Goal: Task Accomplishment & Management: Manage account settings

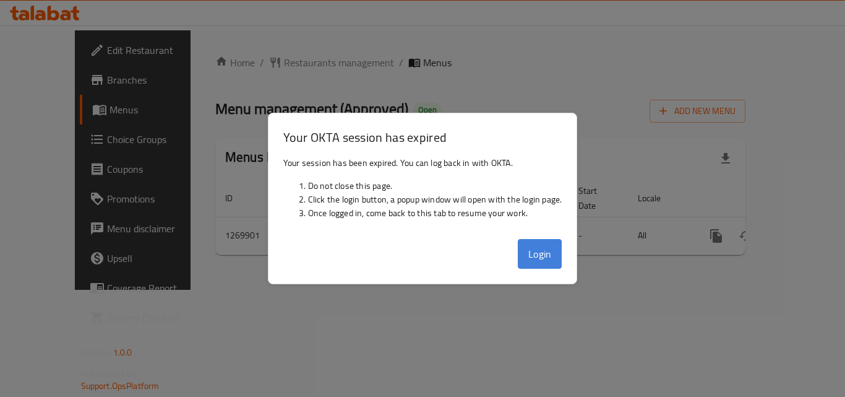
click at [538, 251] on button "Login" at bounding box center [540, 254] width 45 height 30
drag, startPoint x: 151, startPoint y: 65, endPoint x: 222, endPoint y: 82, distance: 73.2
click at [152, 65] on div at bounding box center [422, 198] width 845 height 397
click at [270, 322] on div at bounding box center [422, 198] width 845 height 397
click at [531, 255] on button "Login" at bounding box center [540, 254] width 45 height 30
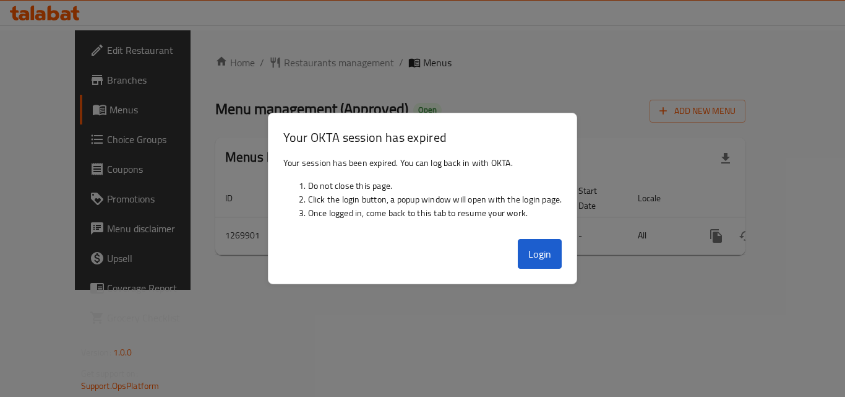
click at [389, 290] on div "Home / Restaurants management / Menus Menu management ( Approved ) Open Add New…" at bounding box center [481, 159] width 580 height 259
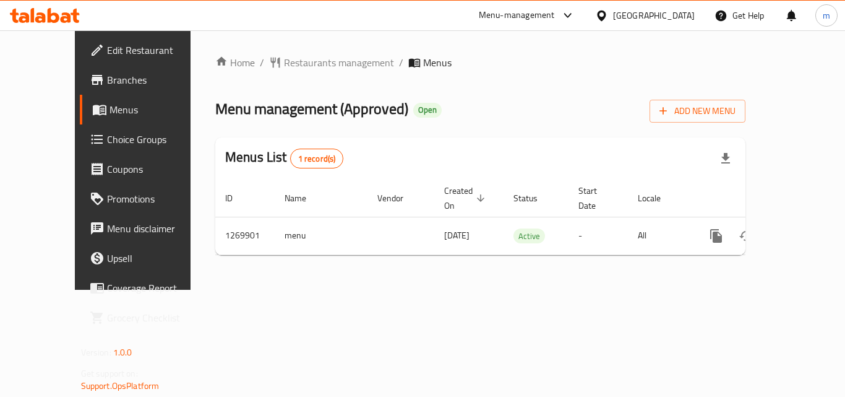
click at [685, 16] on div "[GEOGRAPHIC_DATA]" at bounding box center [654, 16] width 82 height 14
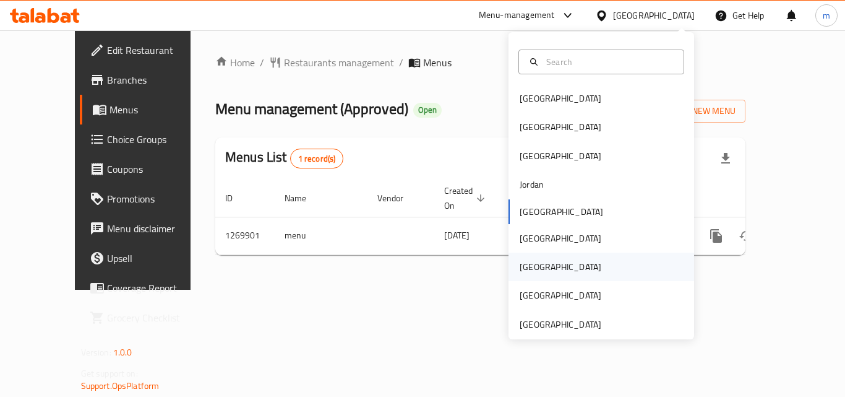
click at [522, 267] on div "Qatar" at bounding box center [561, 267] width 82 height 14
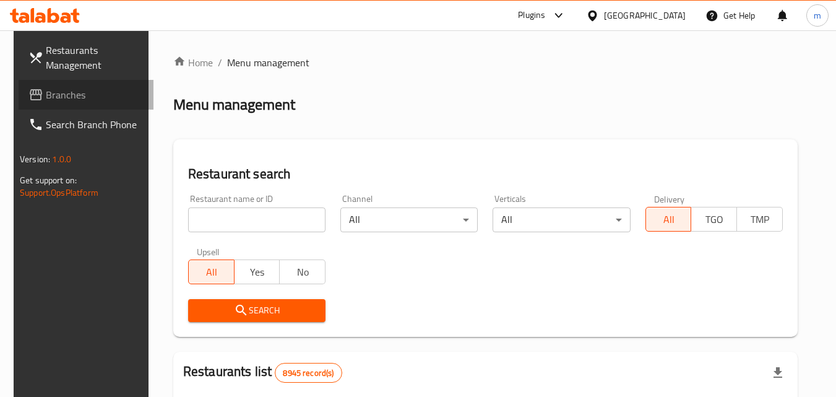
click at [77, 97] on span "Branches" at bounding box center [95, 94] width 98 height 15
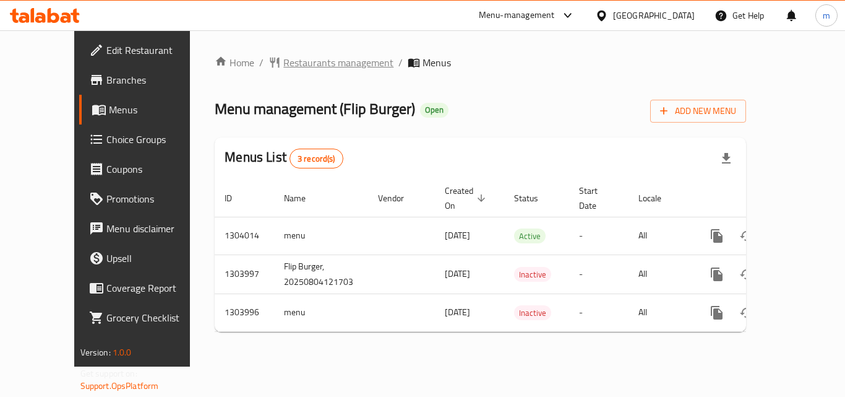
click at [283, 61] on span "Restaurants management" at bounding box center [338, 62] width 110 height 15
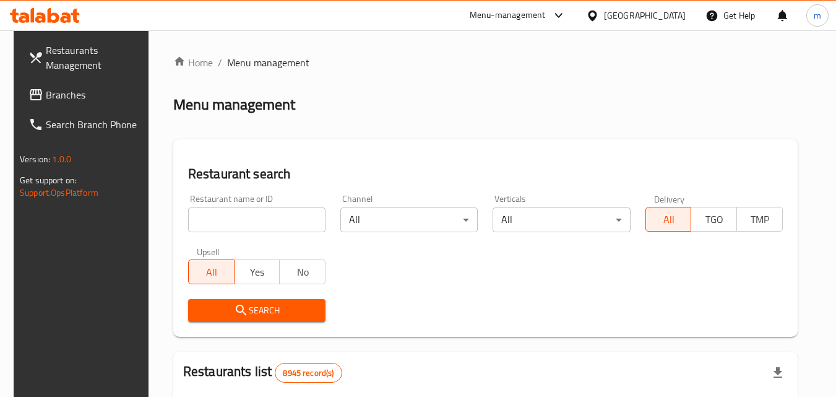
click at [241, 226] on input "search" at bounding box center [256, 219] width 137 height 25
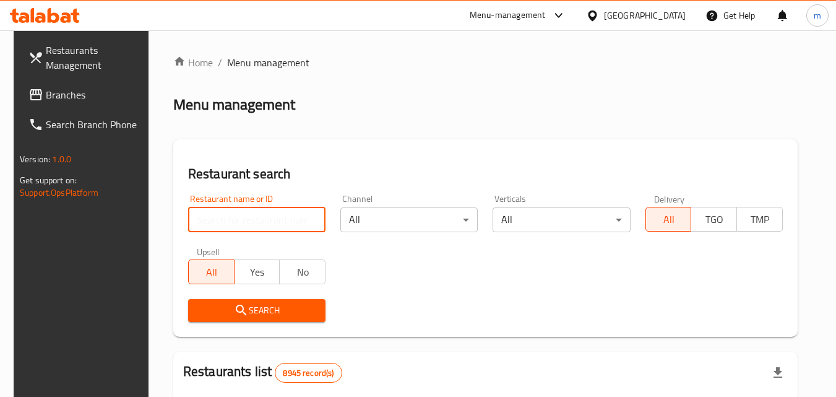
paste input "703051"
type input "703051"
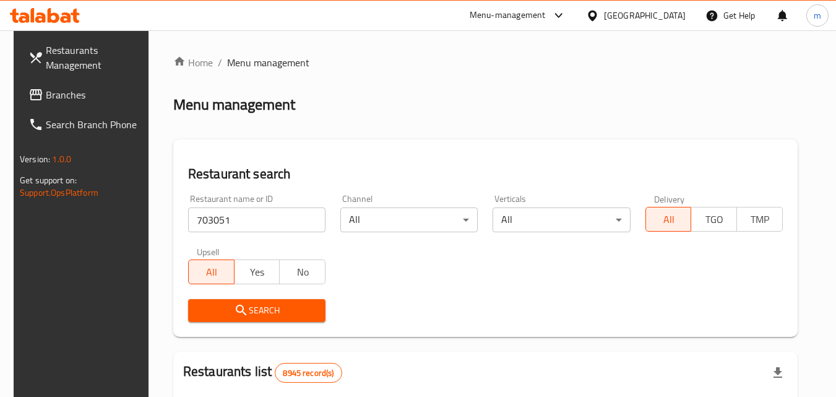
click at [243, 317] on span "Search" at bounding box center [257, 310] width 118 height 15
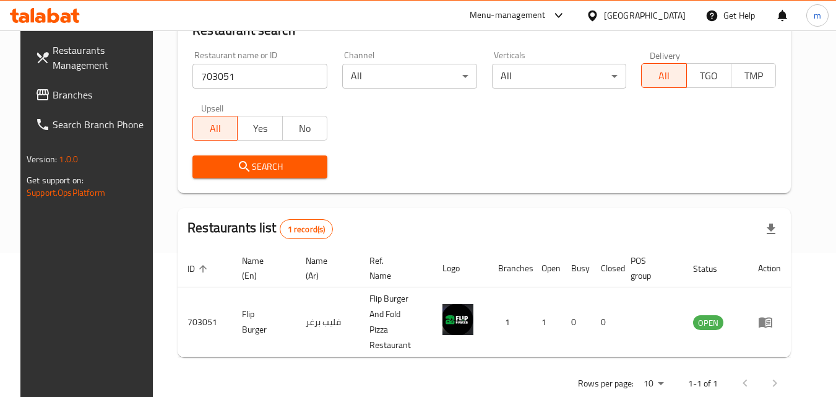
scroll to position [155, 0]
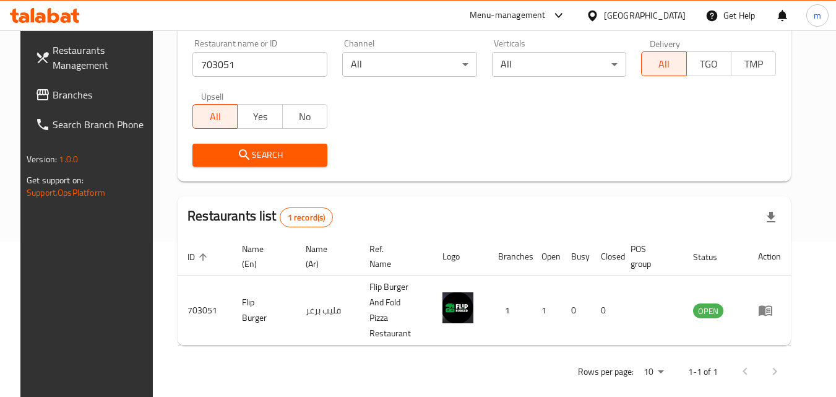
click at [664, 17] on div "Qatar" at bounding box center [645, 16] width 82 height 14
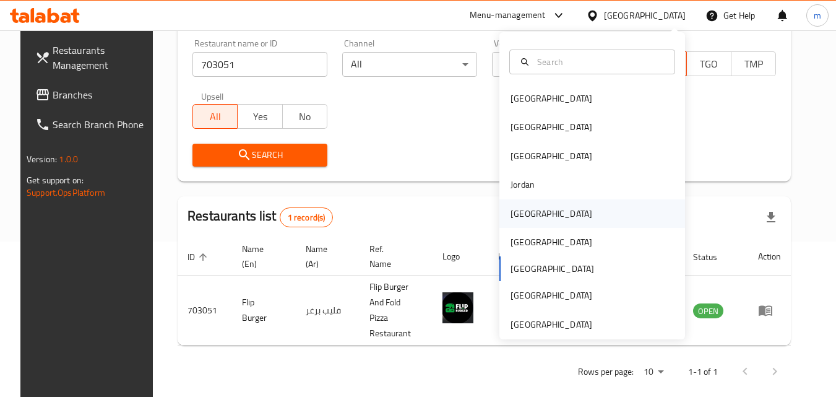
click at [518, 218] on div "[GEOGRAPHIC_DATA]" at bounding box center [552, 214] width 82 height 14
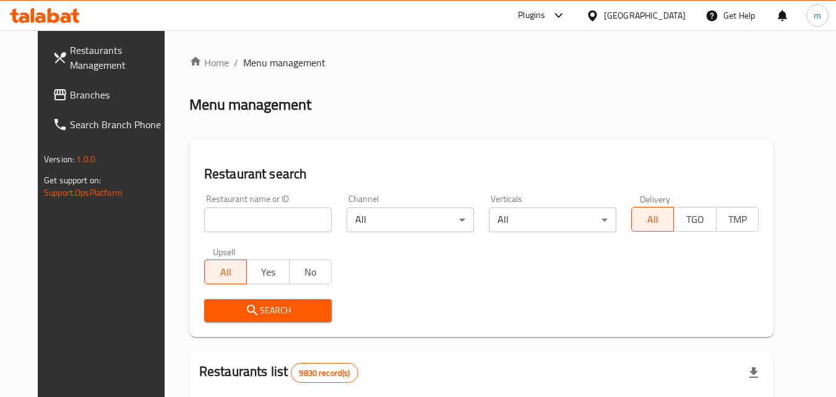
click at [78, 98] on span "Branches" at bounding box center [119, 94] width 98 height 15
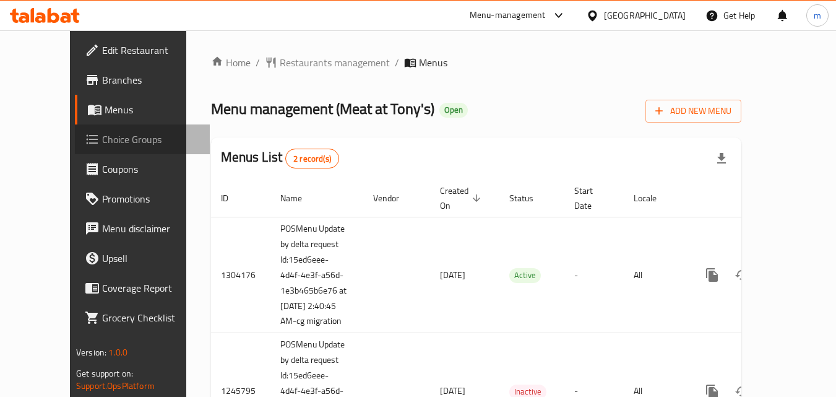
click at [102, 143] on span "Choice Groups" at bounding box center [151, 139] width 98 height 15
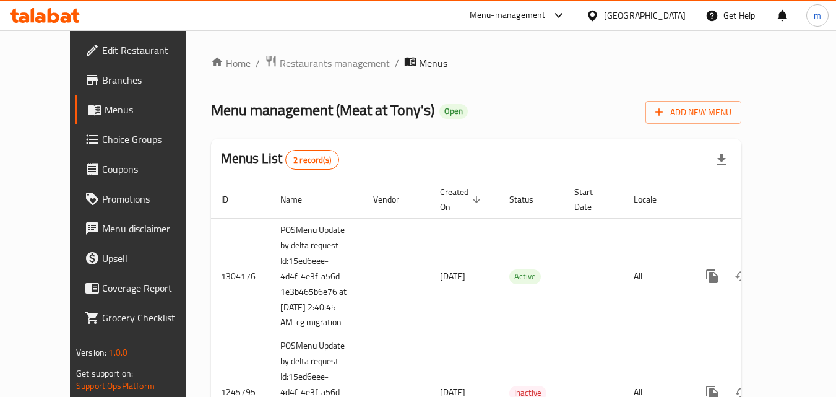
click at [291, 59] on span "Restaurants management" at bounding box center [335, 63] width 110 height 15
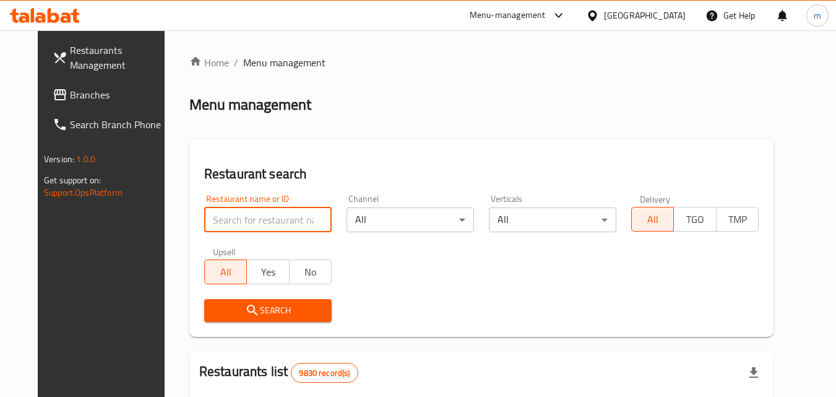
click at [251, 220] on input "search" at bounding box center [267, 219] width 127 height 25
paste input "682765"
type input "682765"
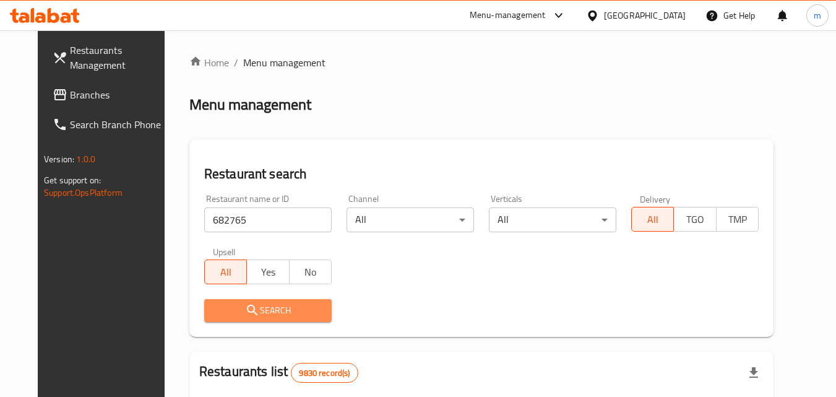
click at [257, 303] on span "Search" at bounding box center [268, 310] width 108 height 15
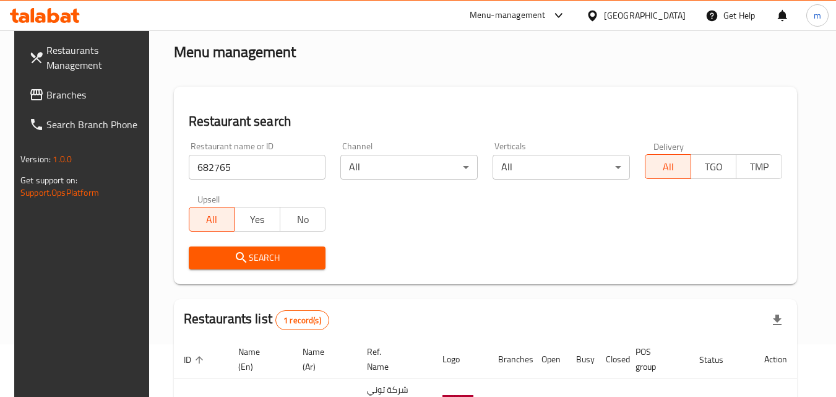
scroll to position [155, 0]
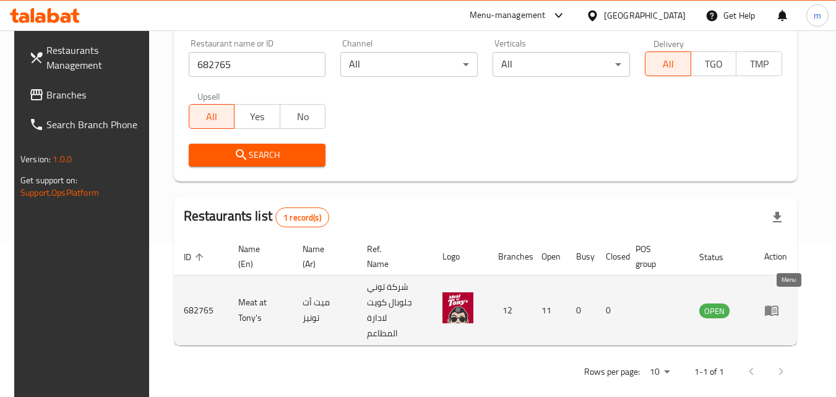
click at [779, 304] on icon "enhanced table" at bounding box center [771, 310] width 15 height 15
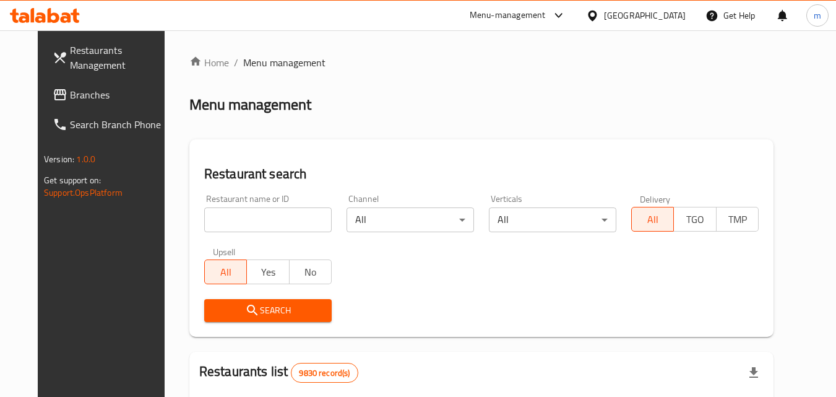
scroll to position [155, 0]
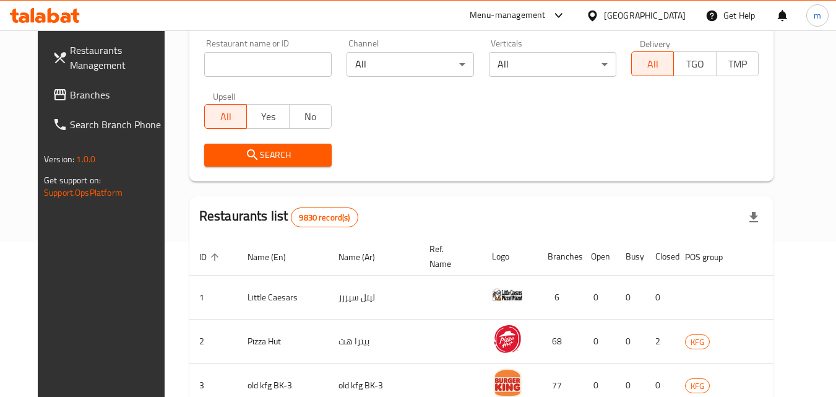
click at [234, 72] on input "search" at bounding box center [267, 64] width 127 height 25
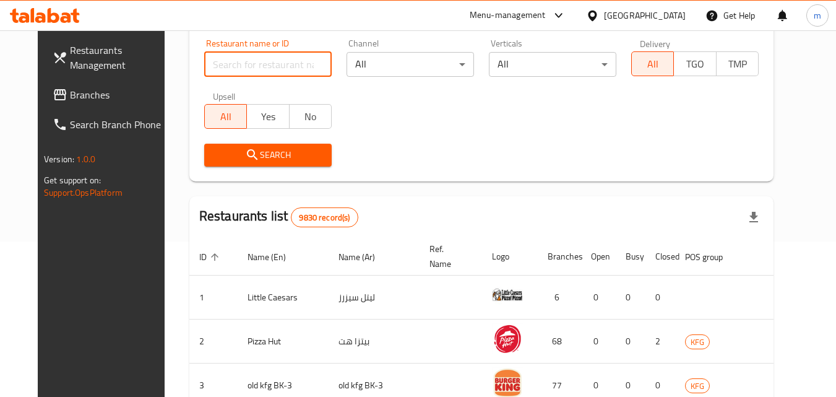
paste input "682765"
type input "682765"
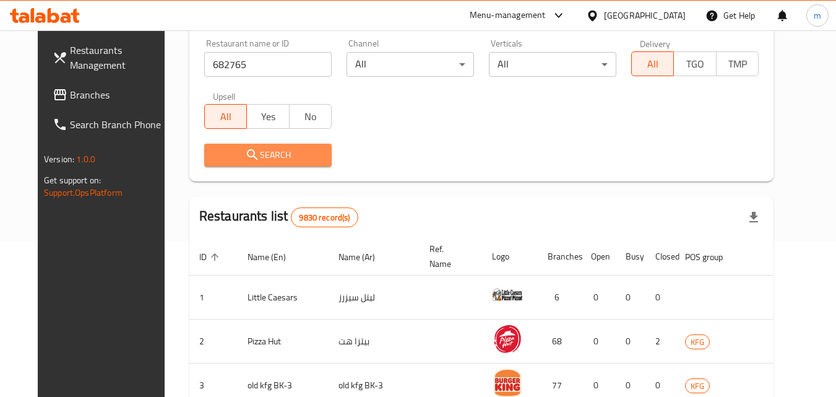
click at [245, 155] on icon "submit" at bounding box center [252, 154] width 15 height 15
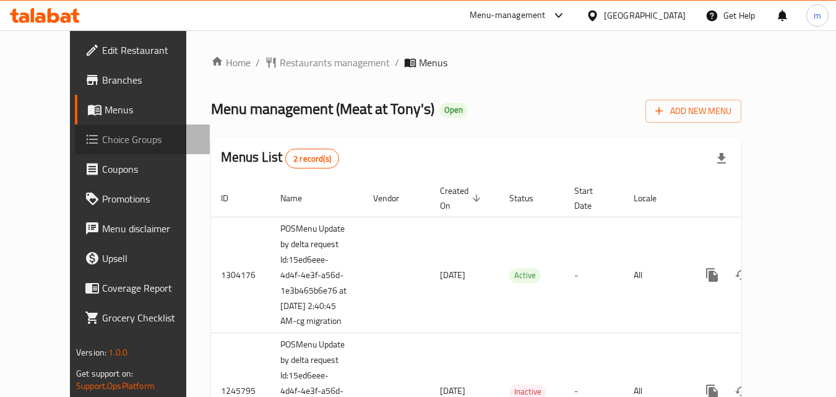
click at [102, 140] on span "Choice Groups" at bounding box center [151, 139] width 98 height 15
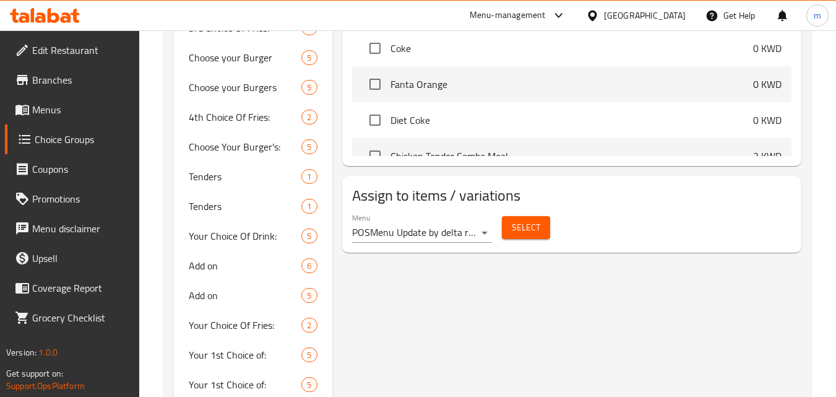
scroll to position [743, 0]
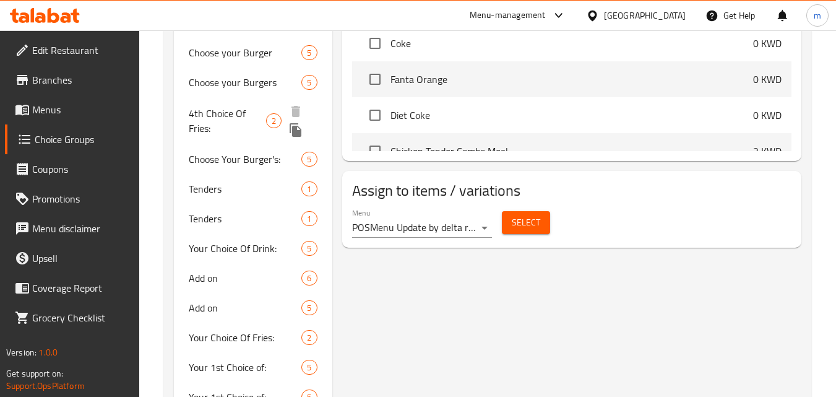
click at [220, 121] on span "4th Choice Of Fries:" at bounding box center [227, 121] width 77 height 30
type input "4th Choice Of Fries:"
type input "اختيار البطاطس المقلية:"
type input "1"
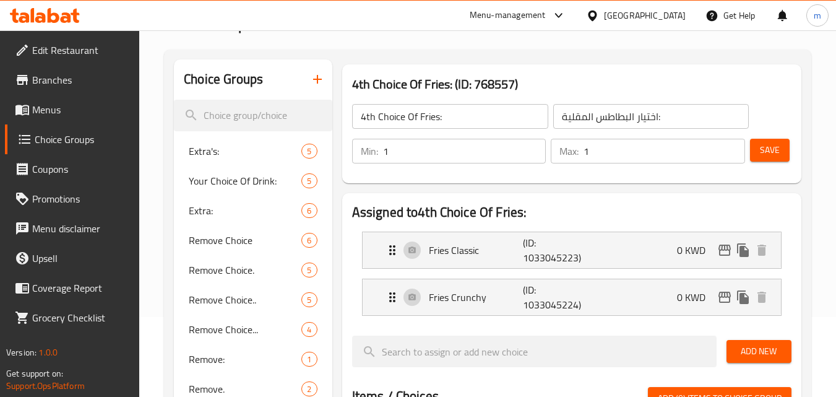
scroll to position [0, 0]
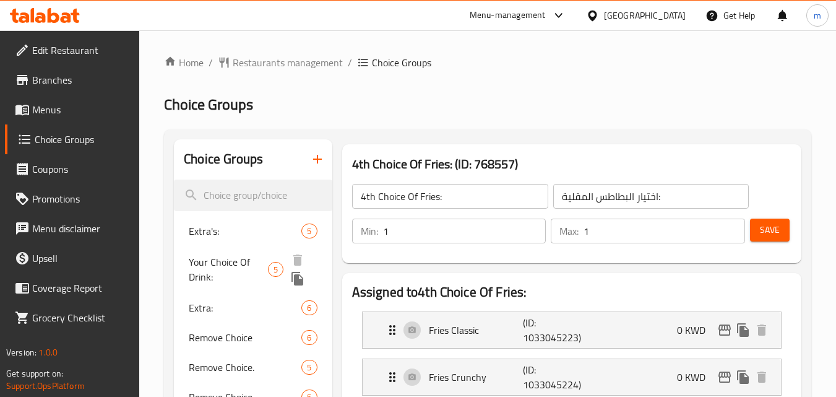
click at [231, 266] on span "Your Choice Of Drink:" at bounding box center [228, 269] width 79 height 30
type input "Your Choice Of Drink:"
type input "اختيارك من المشروب:"
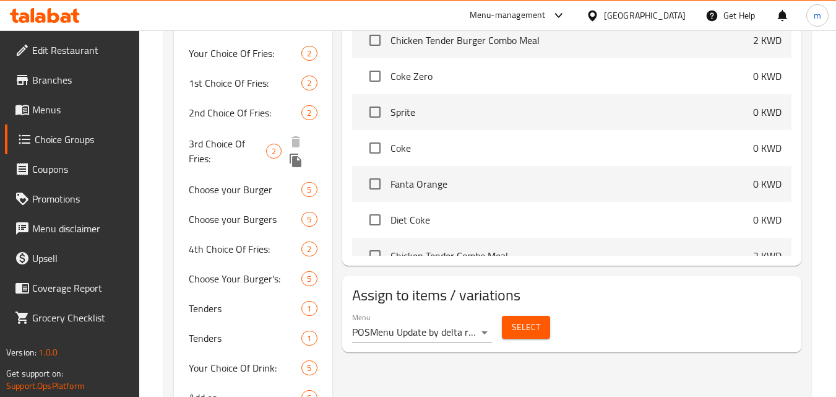
scroll to position [681, 0]
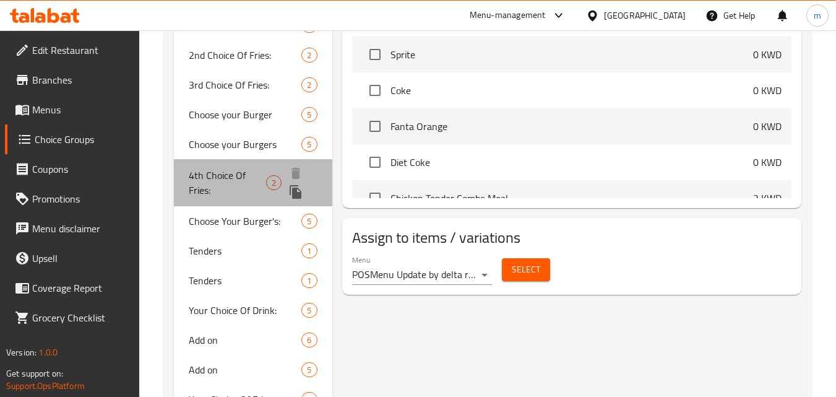
click at [220, 173] on span "4th Choice Of Fries:" at bounding box center [227, 183] width 77 height 30
type input "4th Choice Of Fries:"
type input "اختيار البطاطس المقلية:"
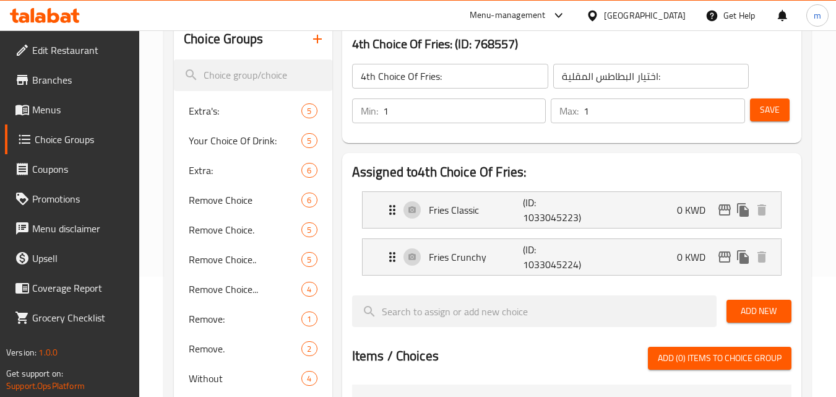
scroll to position [62, 0]
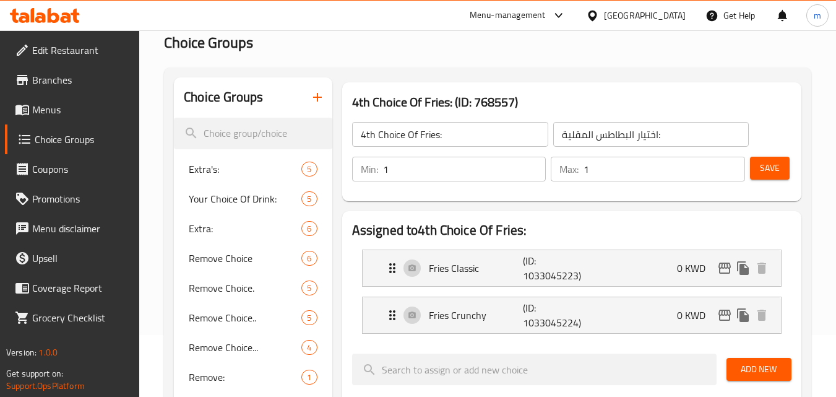
click at [660, 9] on div "[GEOGRAPHIC_DATA]" at bounding box center [645, 16] width 82 height 14
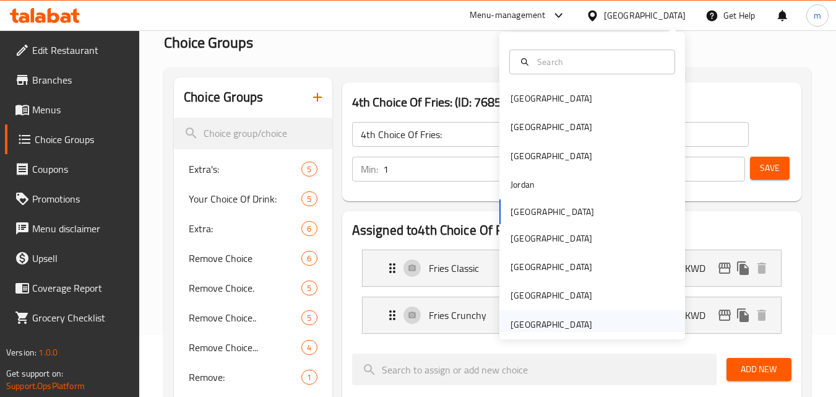
click at [530, 328] on div "[GEOGRAPHIC_DATA]" at bounding box center [552, 324] width 82 height 14
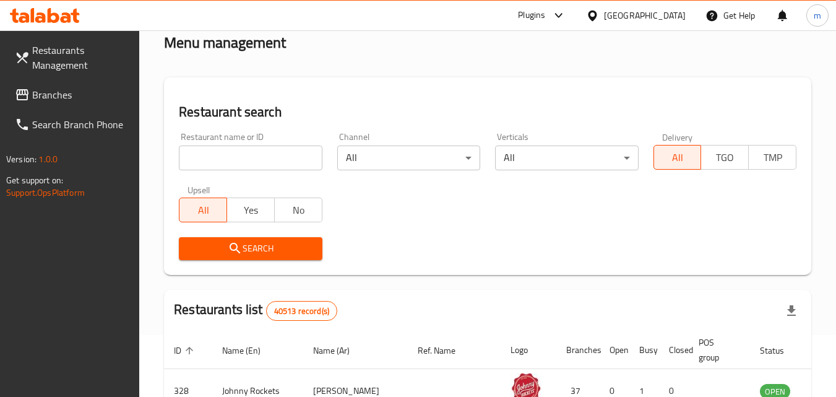
click at [71, 86] on link "Branches" at bounding box center [72, 95] width 135 height 30
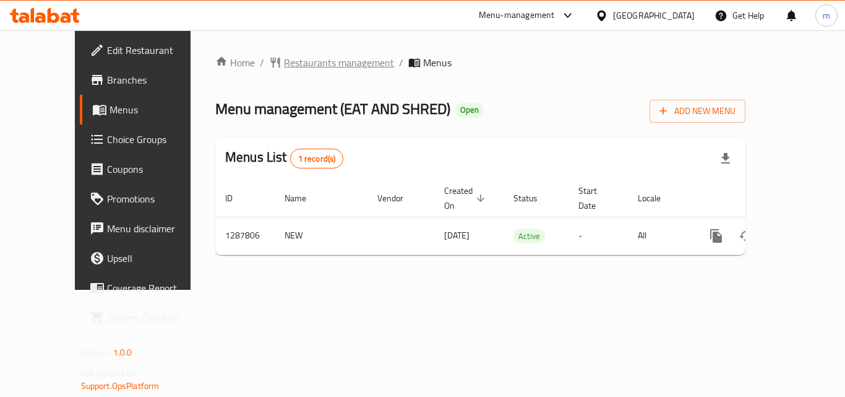
click at [284, 68] on span "Restaurants management" at bounding box center [339, 62] width 110 height 15
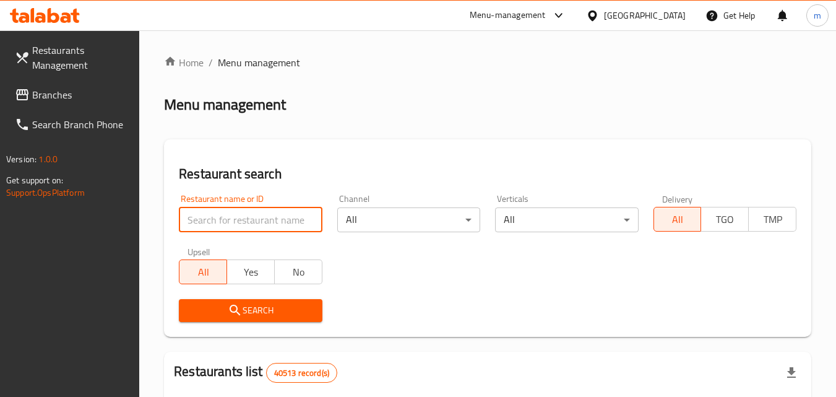
click at [222, 222] on input "search" at bounding box center [250, 219] width 143 height 25
paste input "696858"
type input "696858"
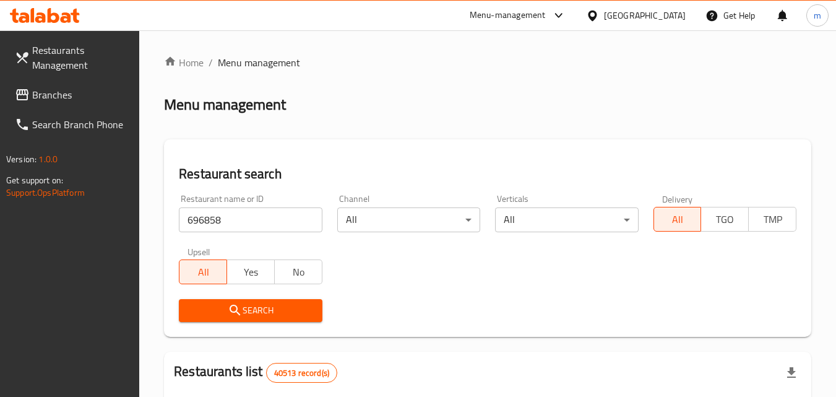
click at [238, 307] on icon "submit" at bounding box center [235, 310] width 15 height 15
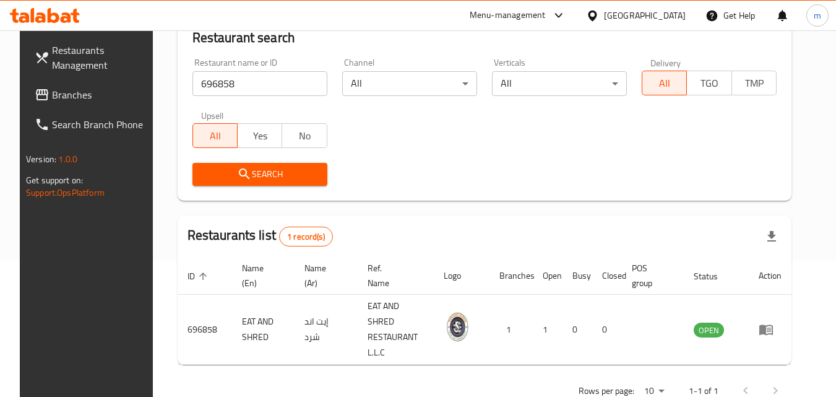
scroll to position [145, 0]
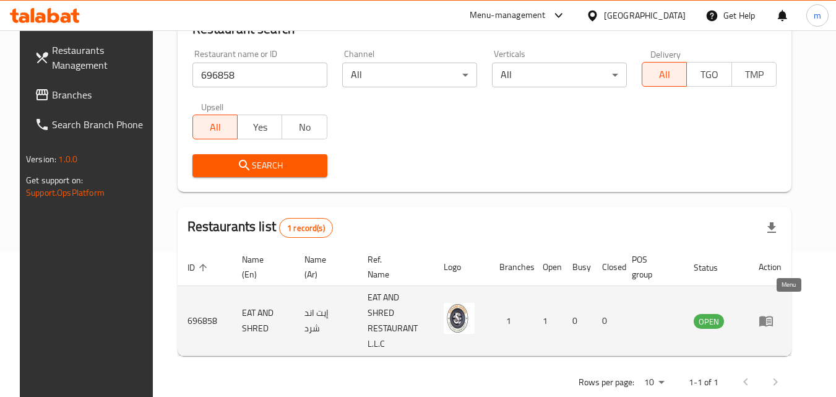
click at [773, 316] on icon "enhanced table" at bounding box center [766, 321] width 14 height 11
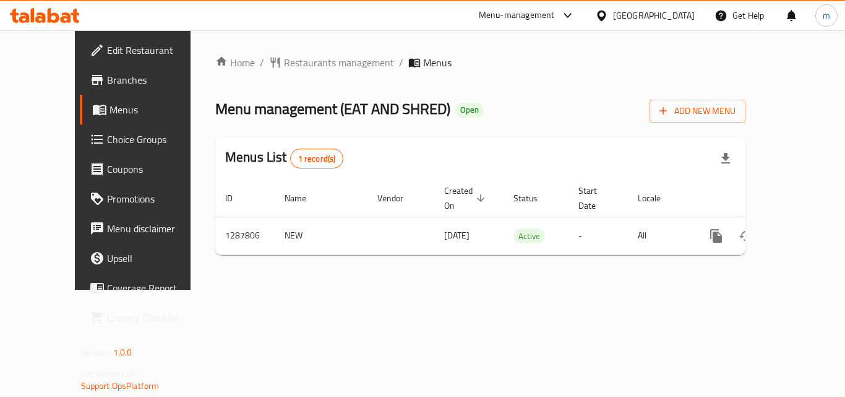
click at [621, 14] on div "[GEOGRAPHIC_DATA]" at bounding box center [654, 16] width 82 height 14
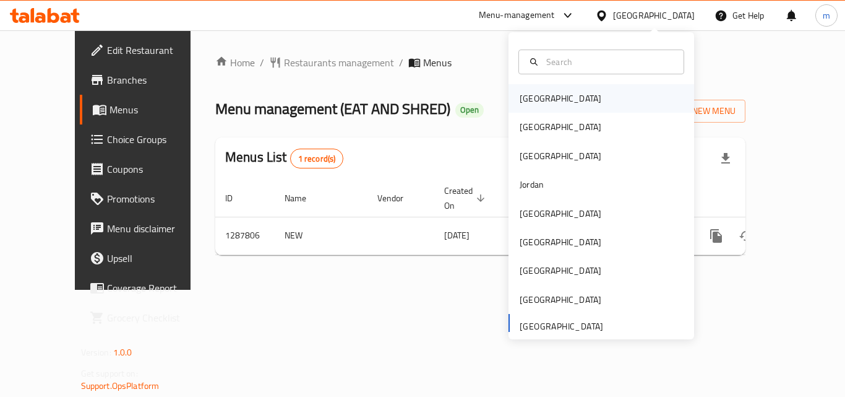
click at [525, 103] on div "[GEOGRAPHIC_DATA]" at bounding box center [561, 99] width 82 height 14
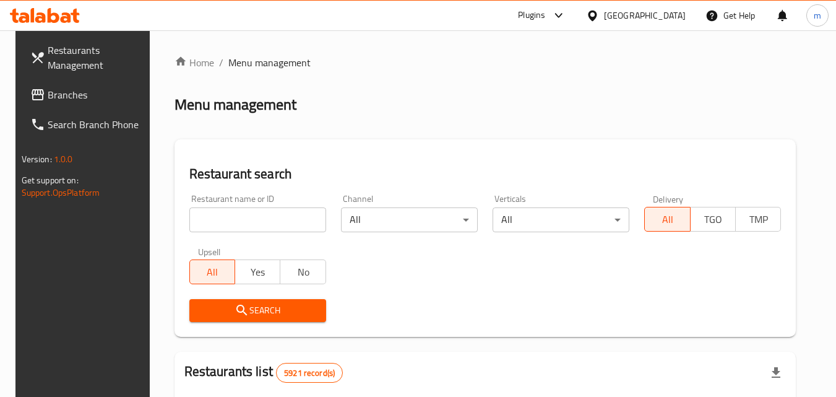
click at [64, 22] on icon at bounding box center [66, 17] width 11 height 11
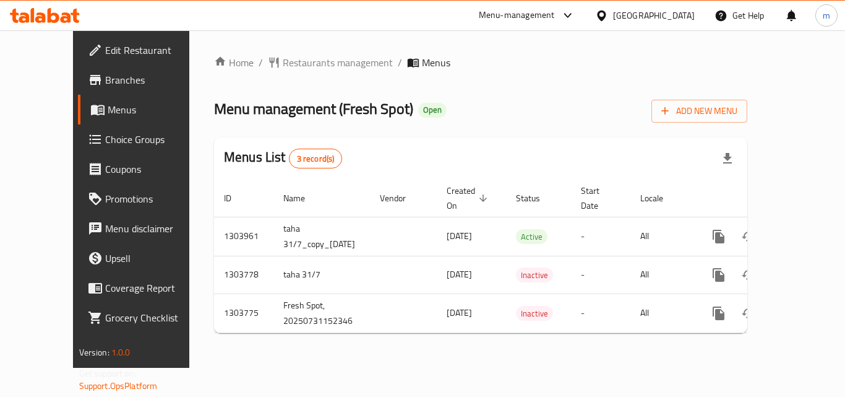
click at [296, 73] on div "Home / Restaurants management / Menus Menu management ( Fresh Spot ) Open Add N…" at bounding box center [480, 199] width 533 height 288
click at [300, 66] on span "Restaurants management" at bounding box center [338, 62] width 110 height 15
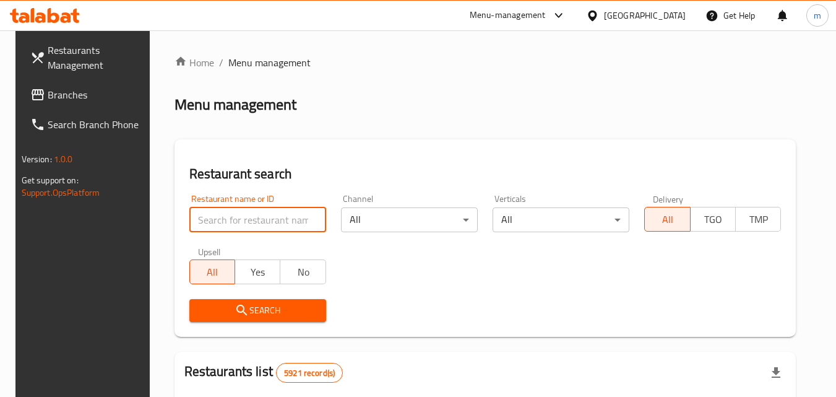
click at [283, 213] on input "search" at bounding box center [257, 219] width 137 height 25
paste input "702974"
type input "702974"
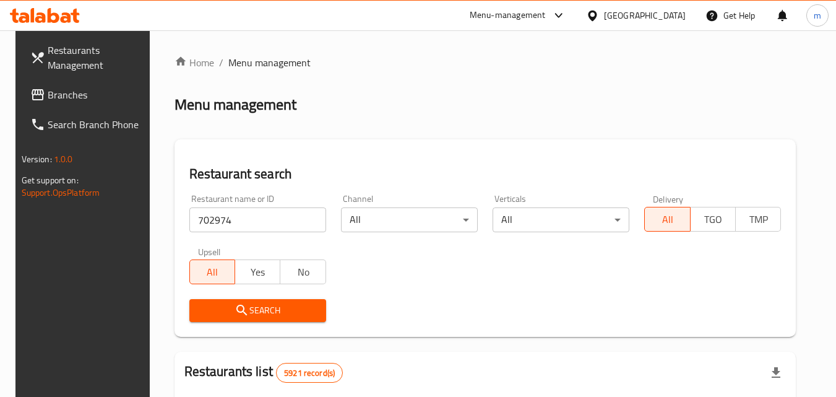
click at [270, 310] on span "Search" at bounding box center [257, 310] width 117 height 15
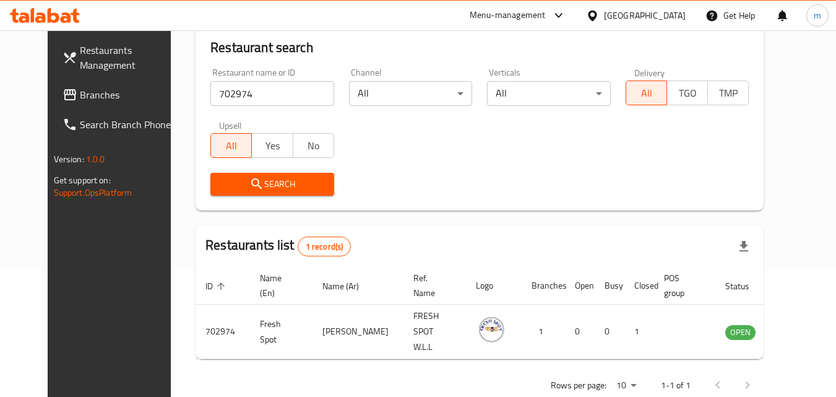
scroll to position [145, 0]
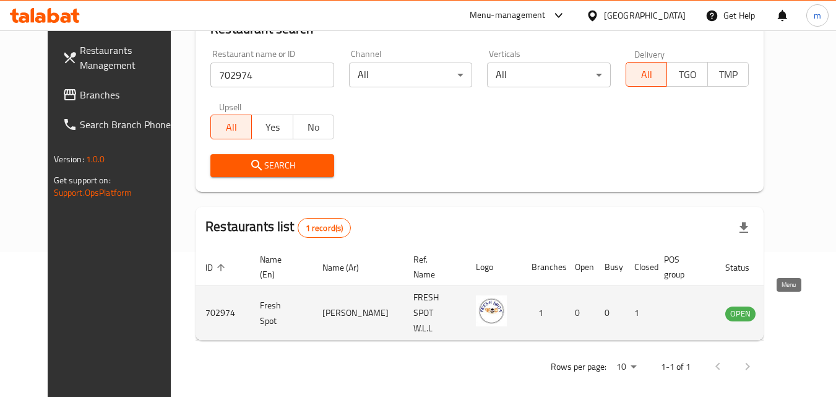
click at [791, 308] on icon "enhanced table" at bounding box center [798, 313] width 14 height 11
